Goal: Task Accomplishment & Management: Manage account settings

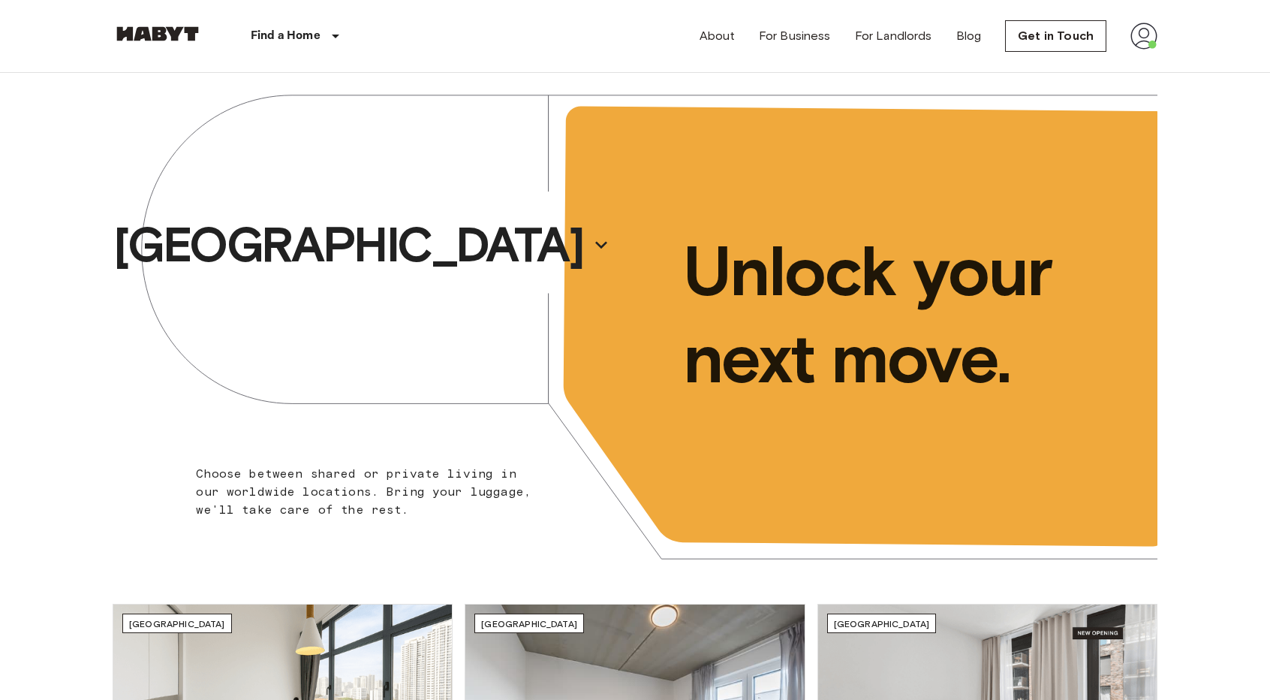
click at [1138, 34] on img at bounding box center [1143, 36] width 27 height 27
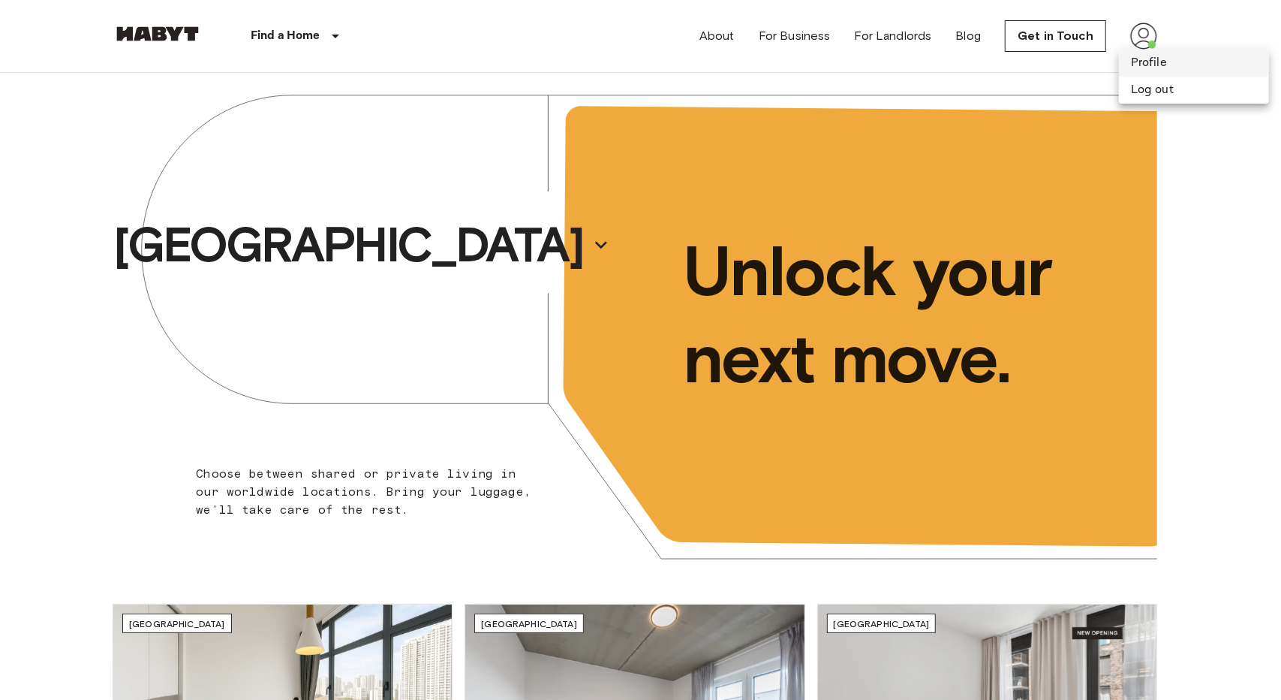
click at [1132, 63] on li "Profile" at bounding box center [1194, 63] width 150 height 27
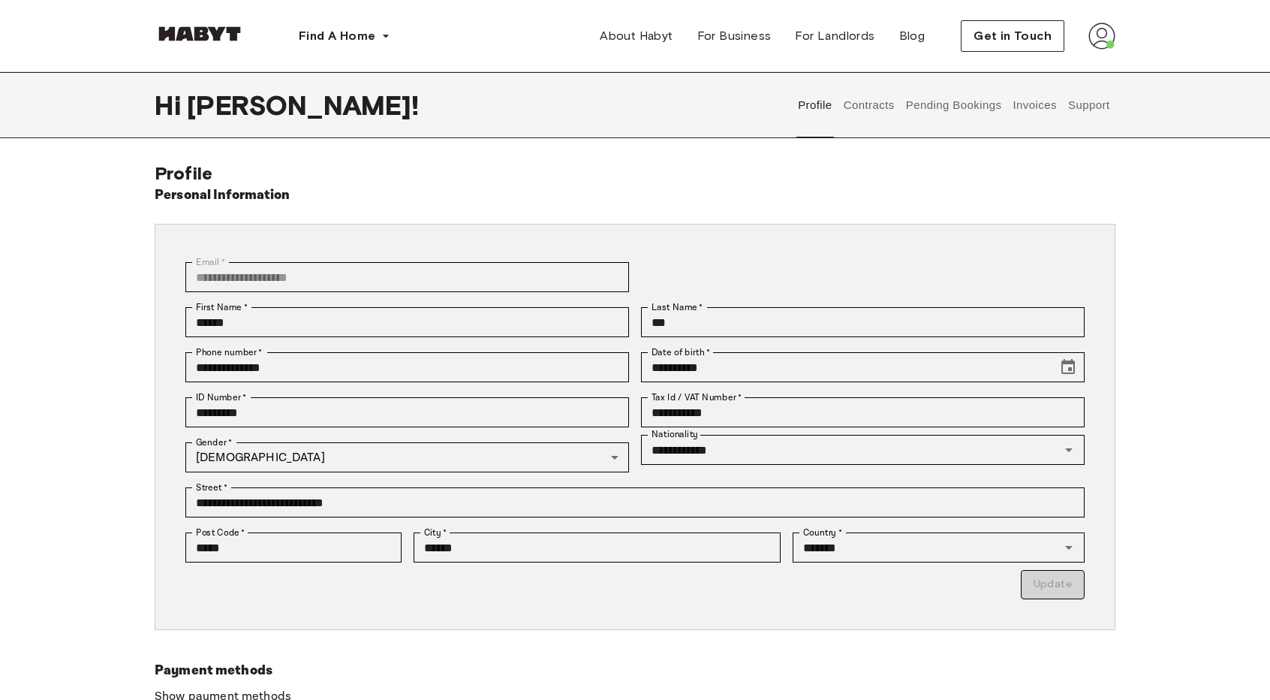
click at [876, 103] on button "Contracts" at bounding box center [868, 105] width 55 height 66
